Goal: Information Seeking & Learning: Learn about a topic

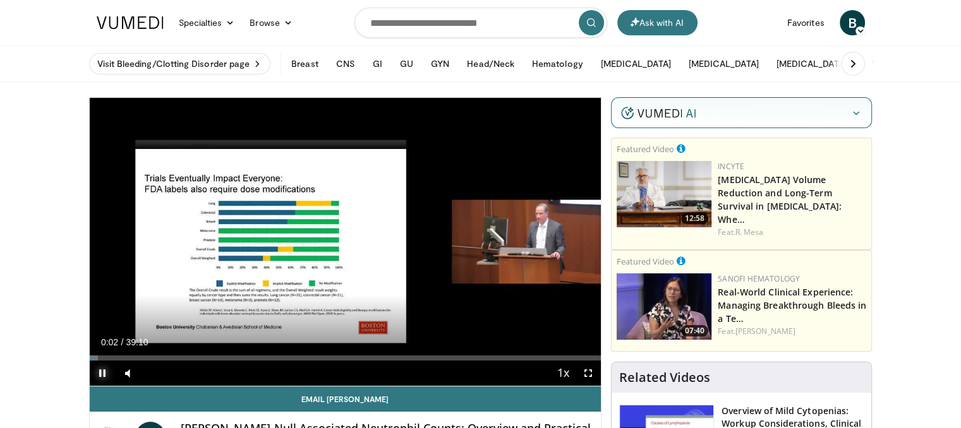
click at [97, 373] on span "Video Player" at bounding box center [102, 373] width 25 height 25
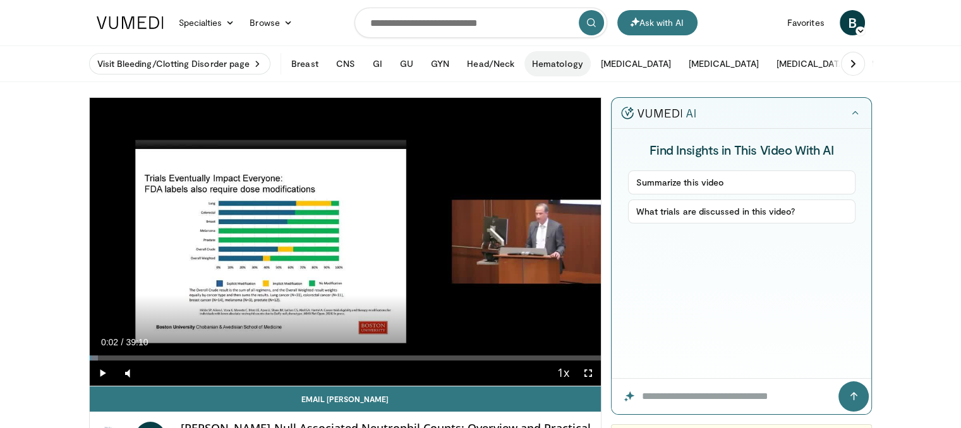
click at [569, 60] on button "Hematology" at bounding box center [557, 63] width 66 height 25
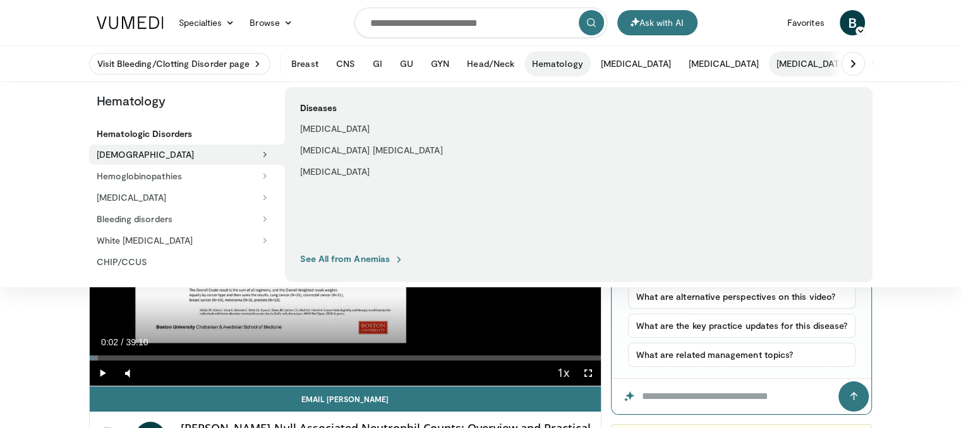
click at [769, 63] on button "[MEDICAL_DATA]" at bounding box center [811, 63] width 85 height 25
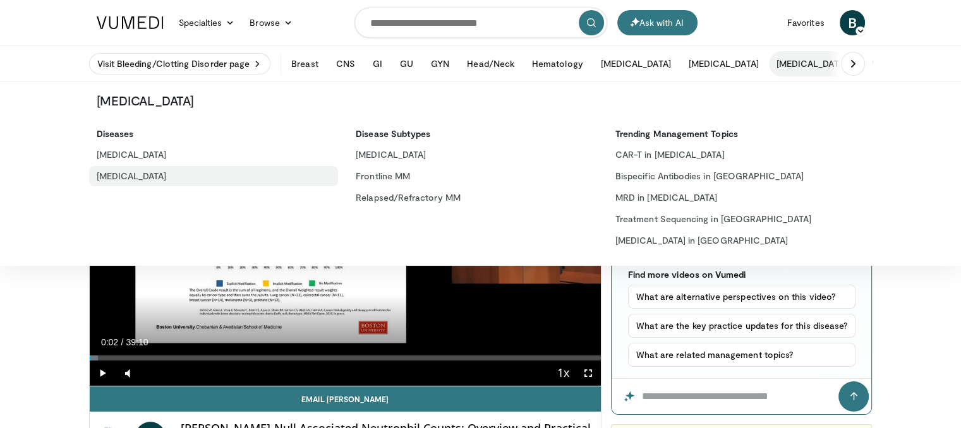
click at [116, 178] on link "[MEDICAL_DATA]" at bounding box center [214, 176] width 250 height 20
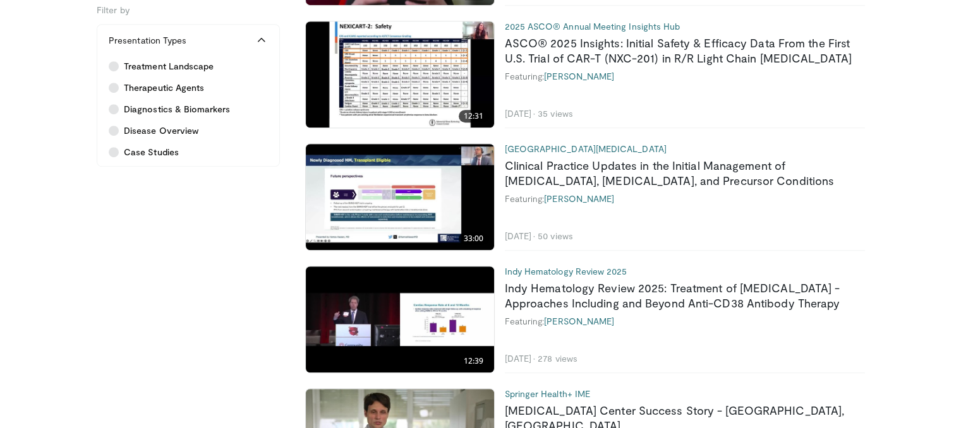
scroll to position [821, 0]
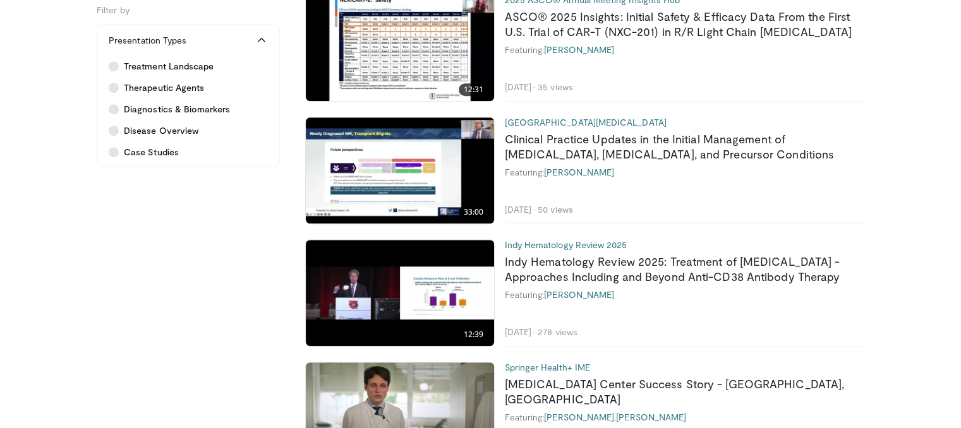
click at [430, 283] on img at bounding box center [400, 293] width 188 height 106
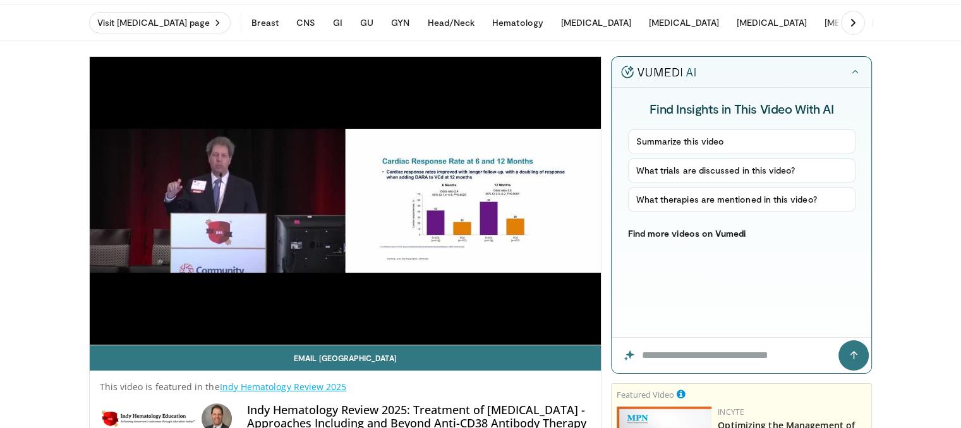
scroll to position [63, 0]
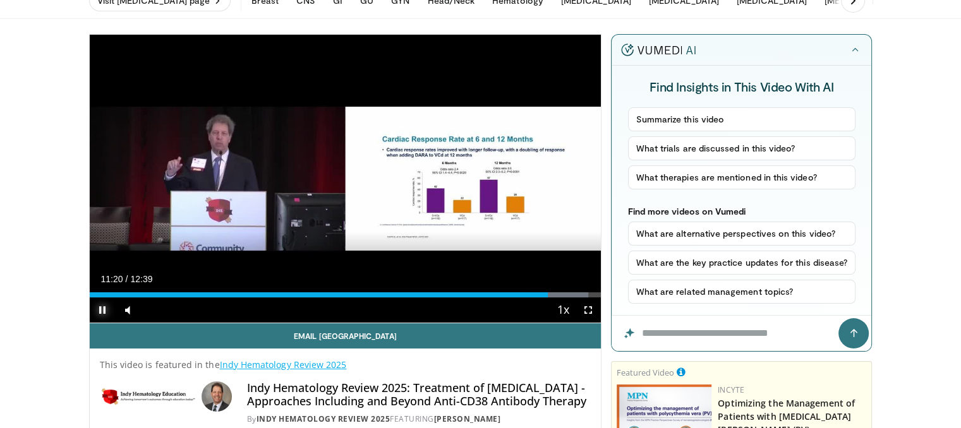
click at [100, 309] on span "Video Player" at bounding box center [102, 310] width 25 height 25
click at [99, 310] on span "Video Player" at bounding box center [102, 310] width 25 height 25
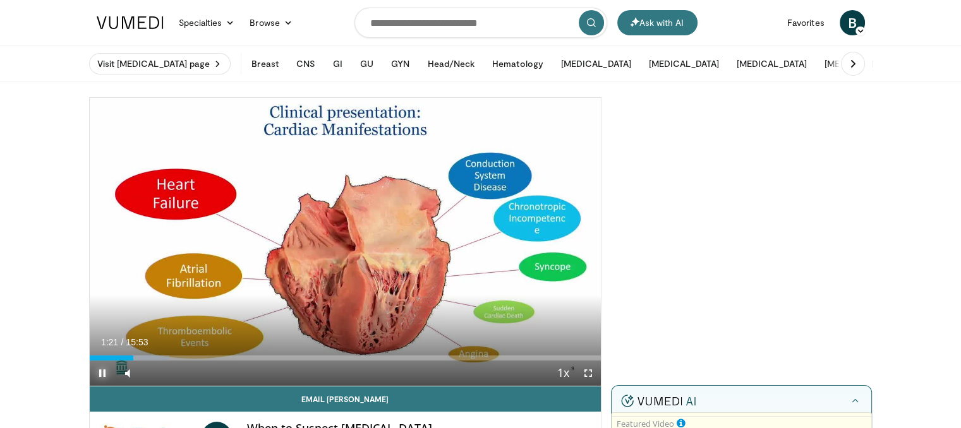
click at [102, 372] on span "Video Player" at bounding box center [102, 373] width 25 height 25
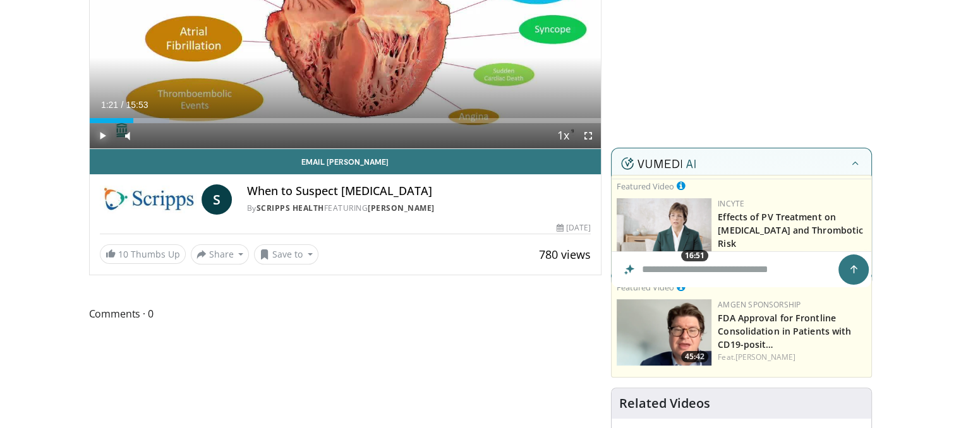
scroll to position [253, 0]
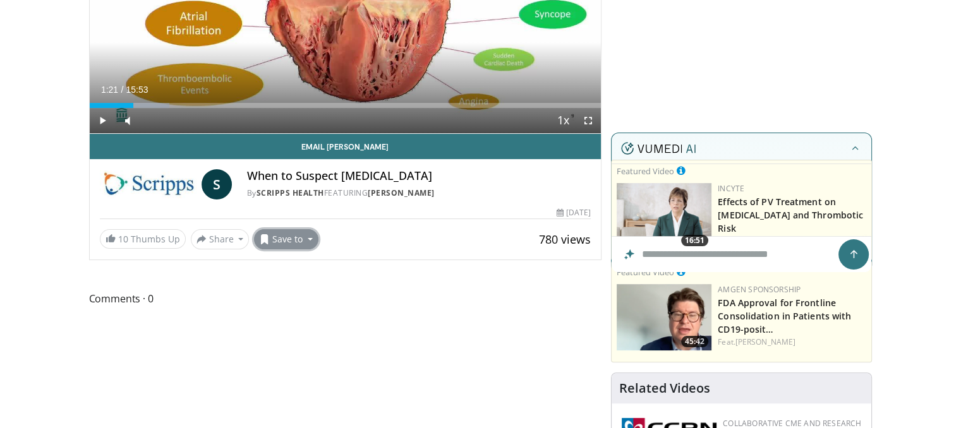
click at [306, 235] on button "Save to" at bounding box center [286, 239] width 64 height 20
click at [312, 263] on span "Add to Favorites" at bounding box center [309, 266] width 78 height 14
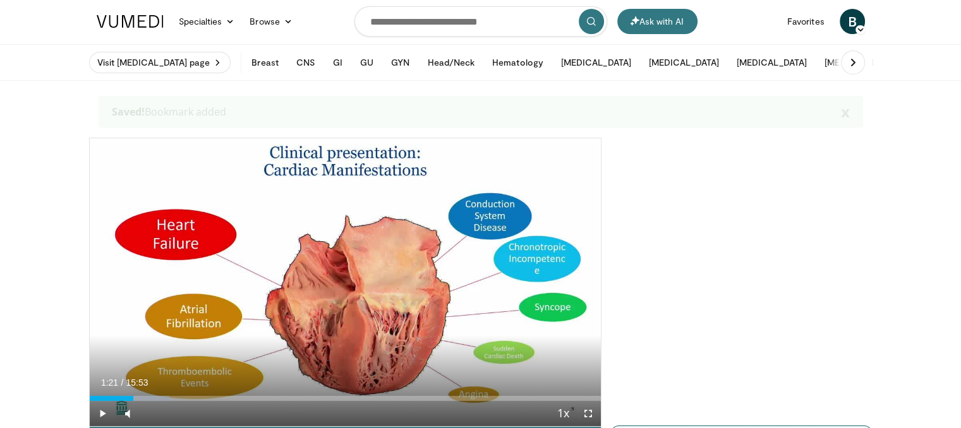
scroll to position [0, 0]
